Goal: Find specific page/section: Find specific page/section

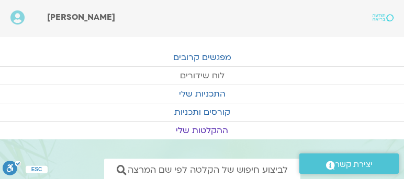
click at [199, 74] on link "לוח שידורים" at bounding box center [202, 76] width 404 height 18
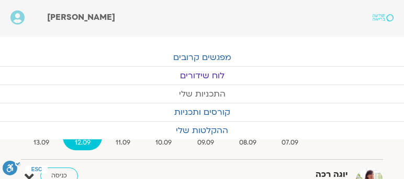
scroll to position [149, 0]
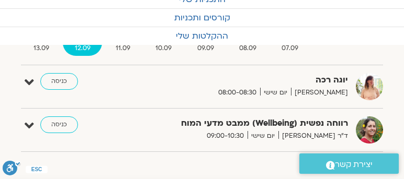
scroll to position [95, 0]
click at [58, 123] on link "כניסה" at bounding box center [59, 125] width 38 height 17
